Goal: Check status: Check status

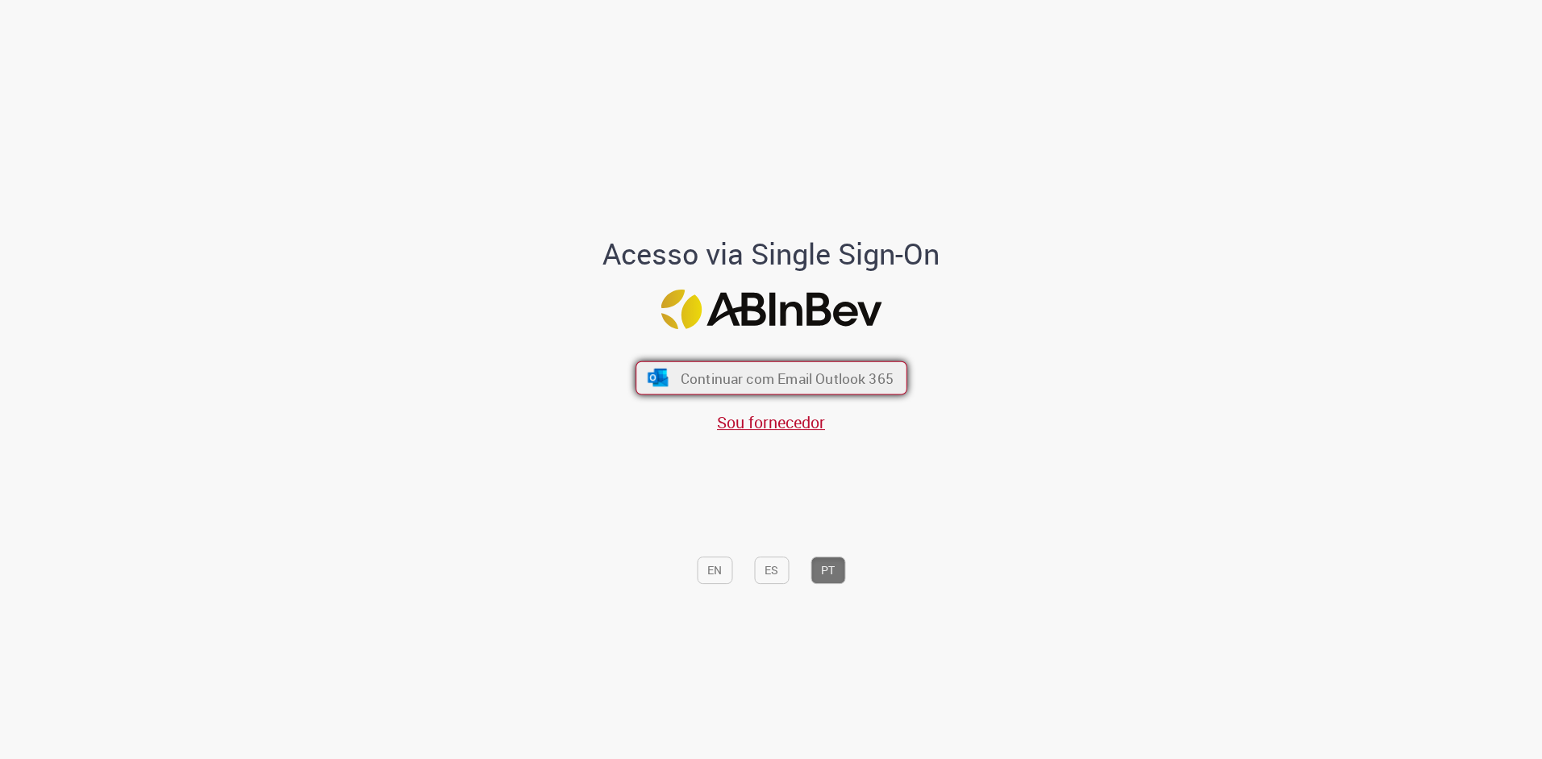
click at [853, 379] on span "Continuar com Email Outlook 365" at bounding box center [786, 378] width 213 height 19
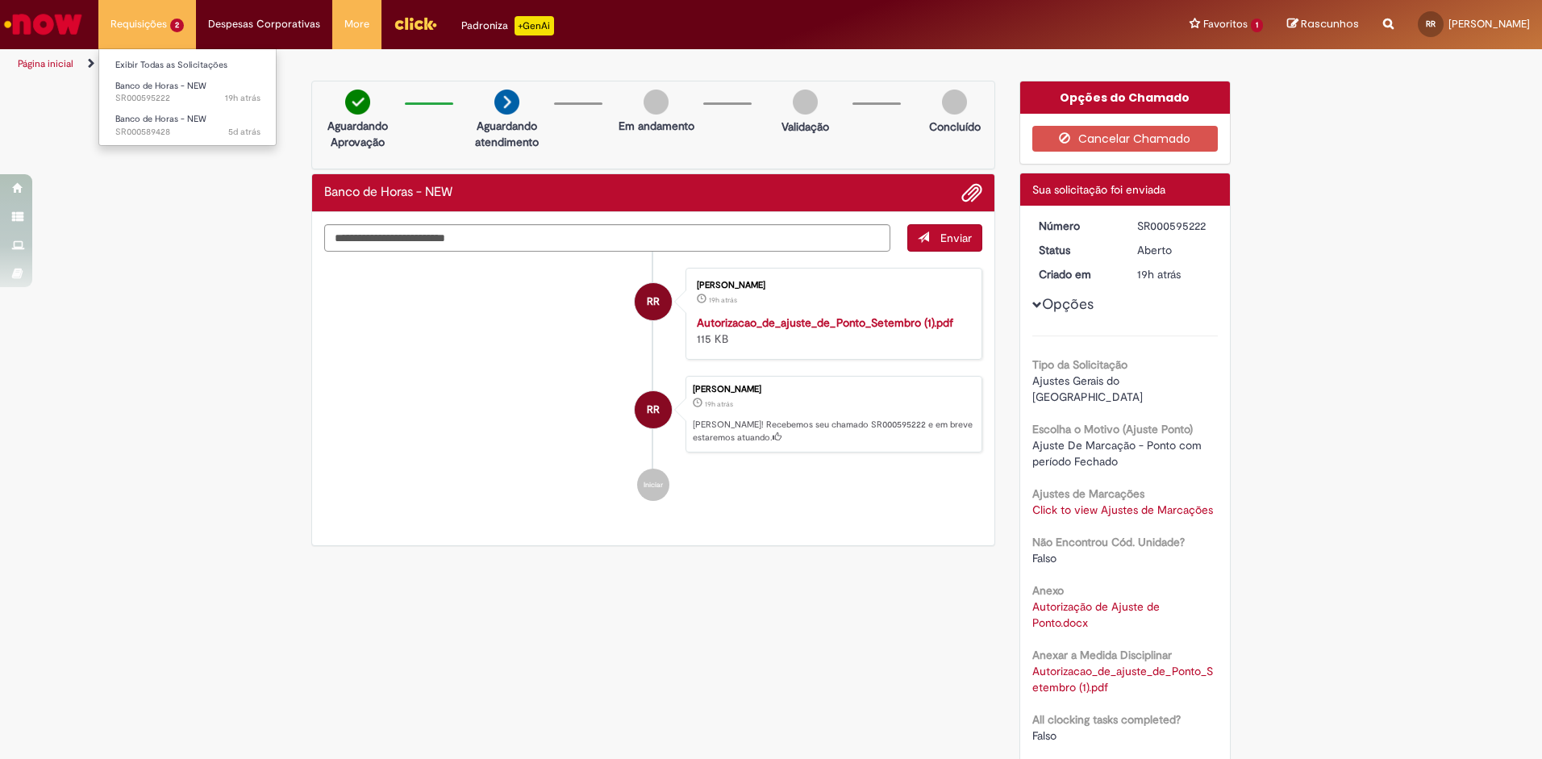
click at [158, 32] on li "Requisições 2 Exibir Todas as Solicitações Banco de Horas - NEW 19h atrás 19 ho…" at bounding box center [147, 24] width 98 height 48
click at [186, 95] on span "19h atrás 19 horas atrás SR000595222" at bounding box center [187, 98] width 145 height 13
click at [179, 129] on span "5d atrás 5 dias atrás SR000589428" at bounding box center [187, 132] width 145 height 13
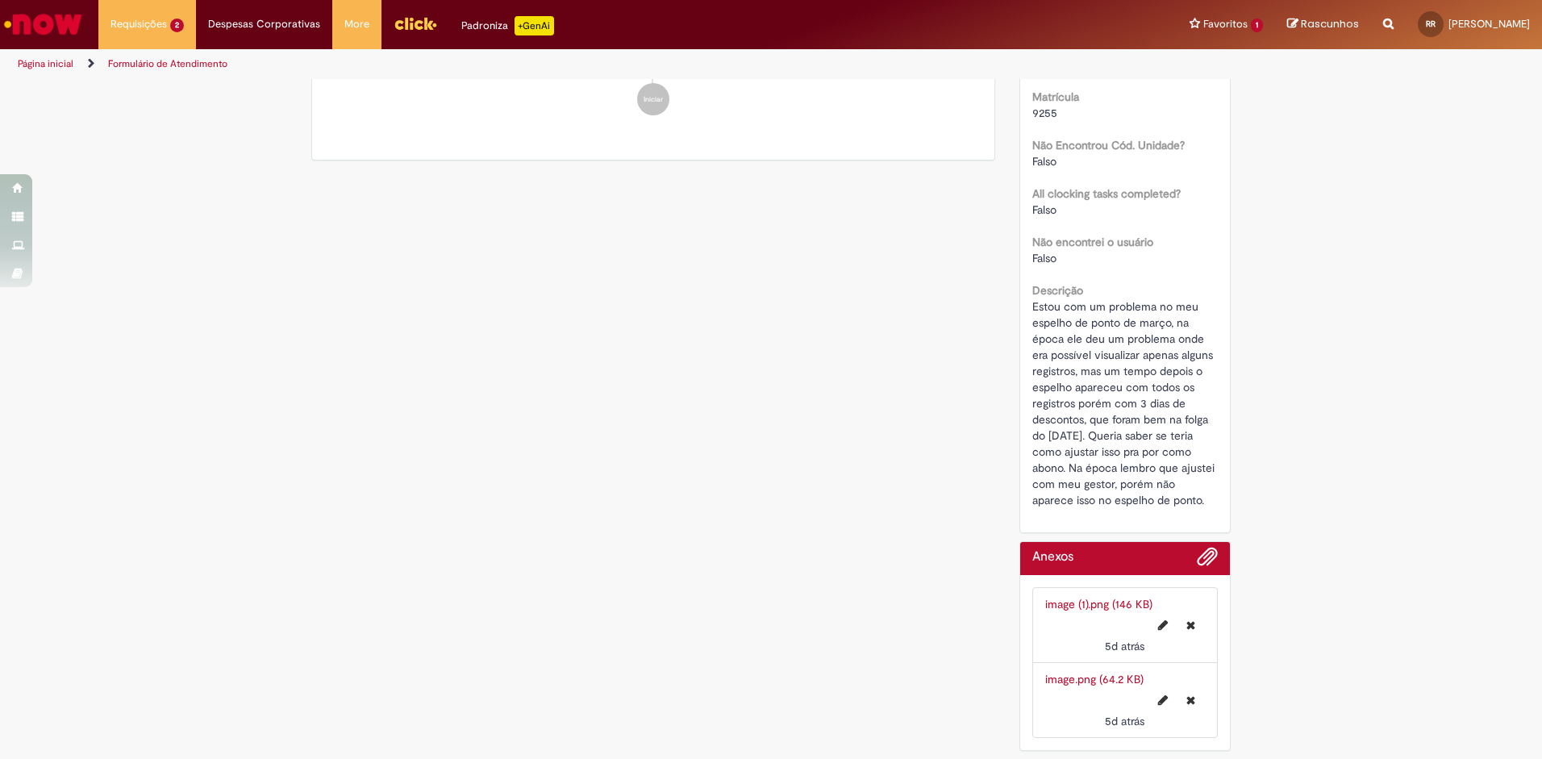
scroll to position [235, 0]
